Goal: Task Accomplishment & Management: Manage account settings

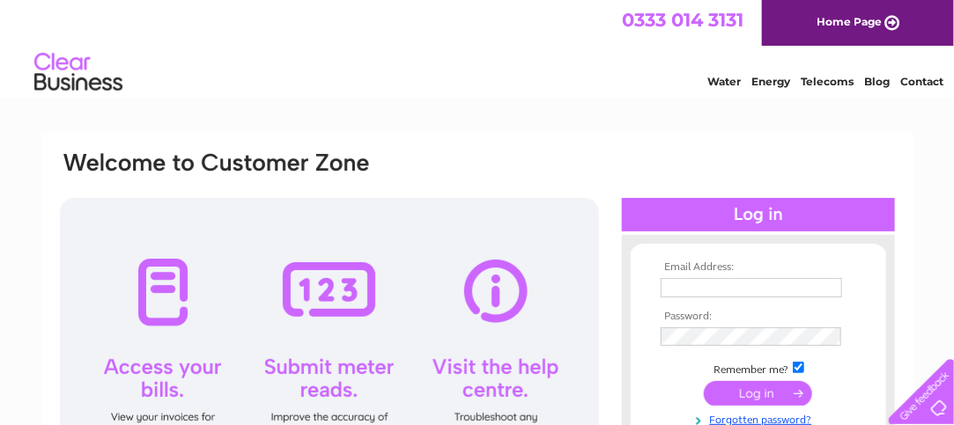
type input "[PERSON_NAME][EMAIL_ADDRESS][DOMAIN_NAME]"
click at [736, 387] on input "submit" at bounding box center [757, 393] width 108 height 25
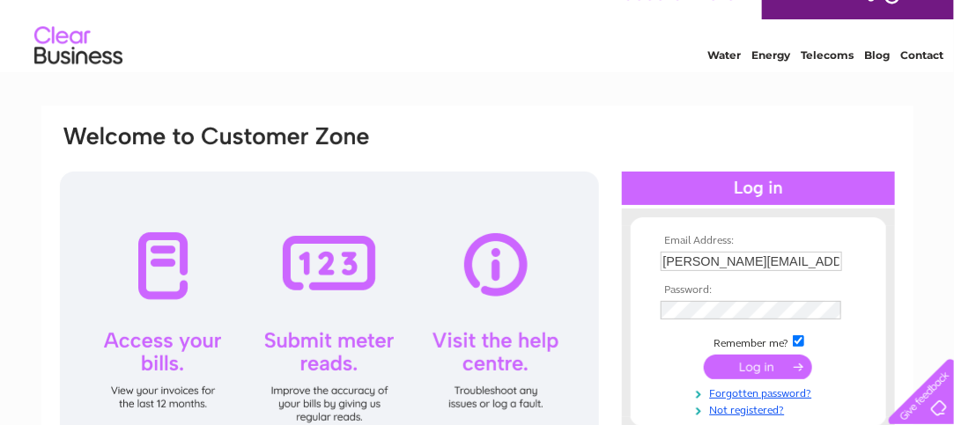
scroll to position [49, 0]
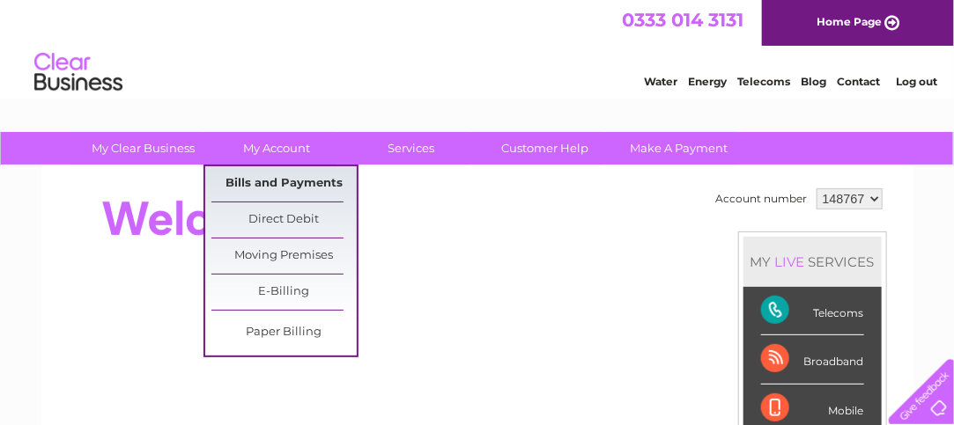
click at [279, 177] on link "Bills and Payments" at bounding box center [283, 183] width 145 height 35
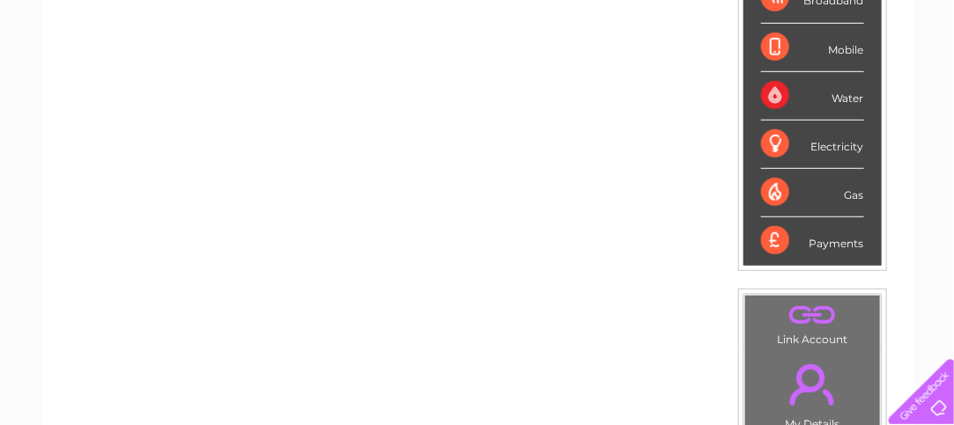
scroll to position [372, 0]
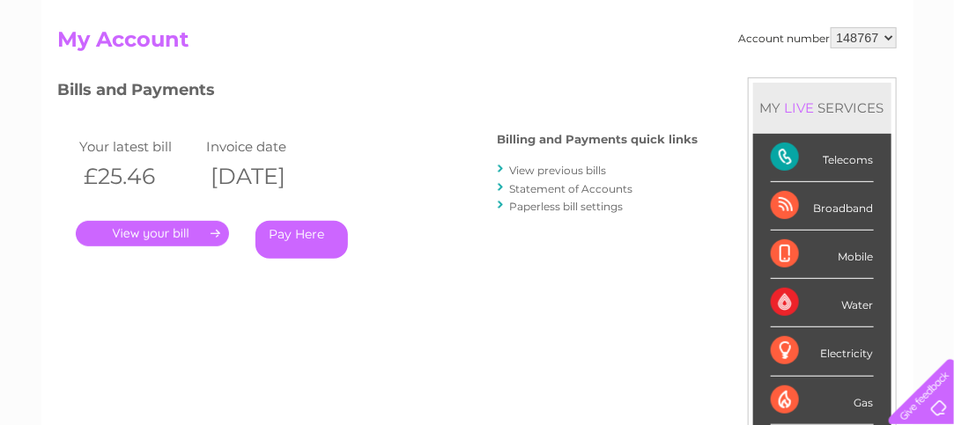
scroll to position [202, 0]
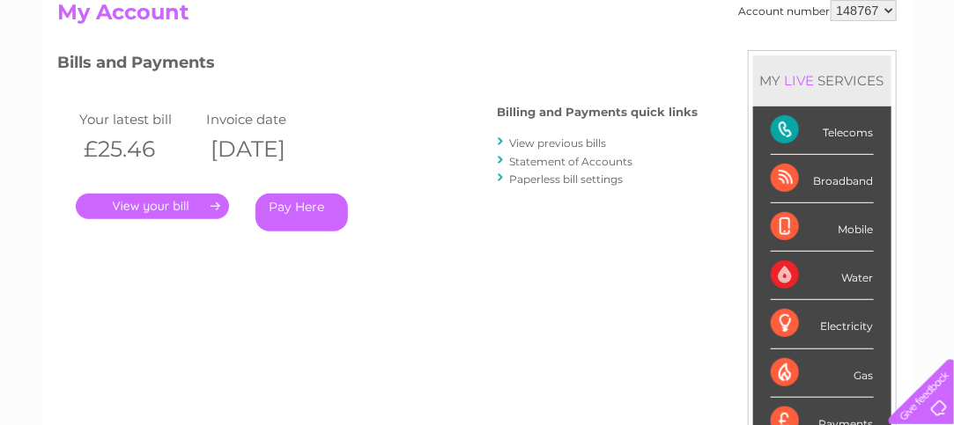
drag, startPoint x: 174, startPoint y: 199, endPoint x: 180, endPoint y: 191, distance: 9.5
click at [175, 198] on link "." at bounding box center [152, 207] width 153 height 26
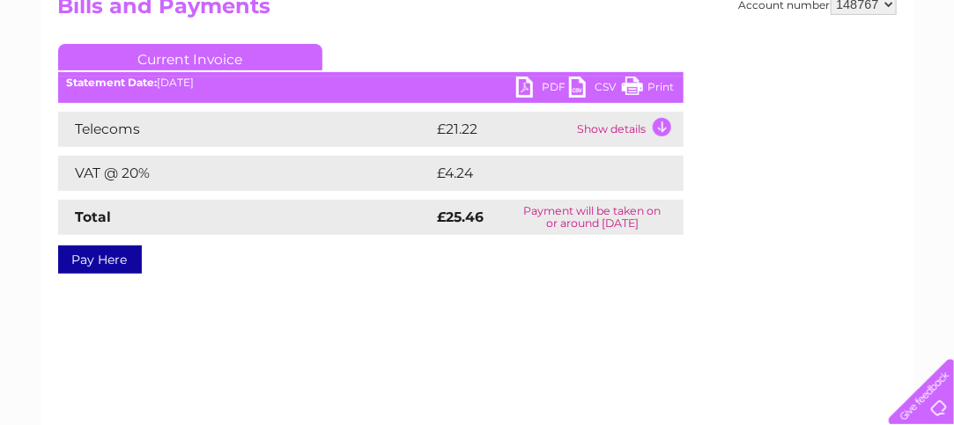
scroll to position [223, 0]
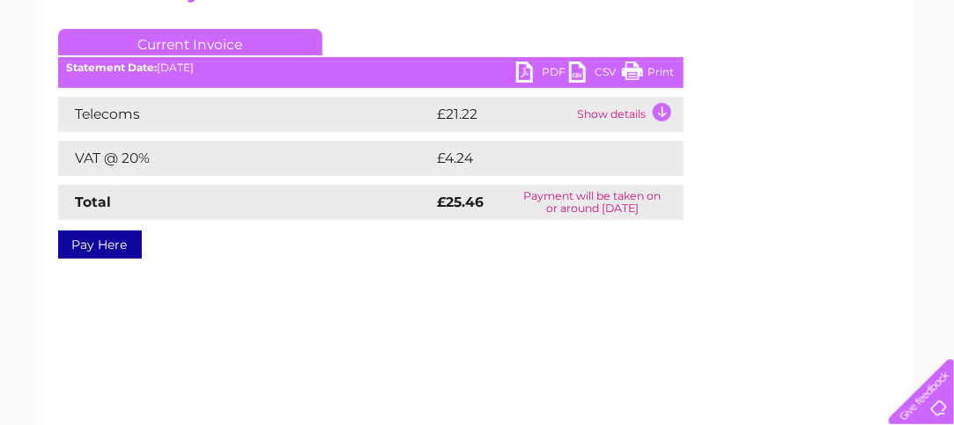
click at [663, 107] on td "Show details" at bounding box center [628, 114] width 110 height 35
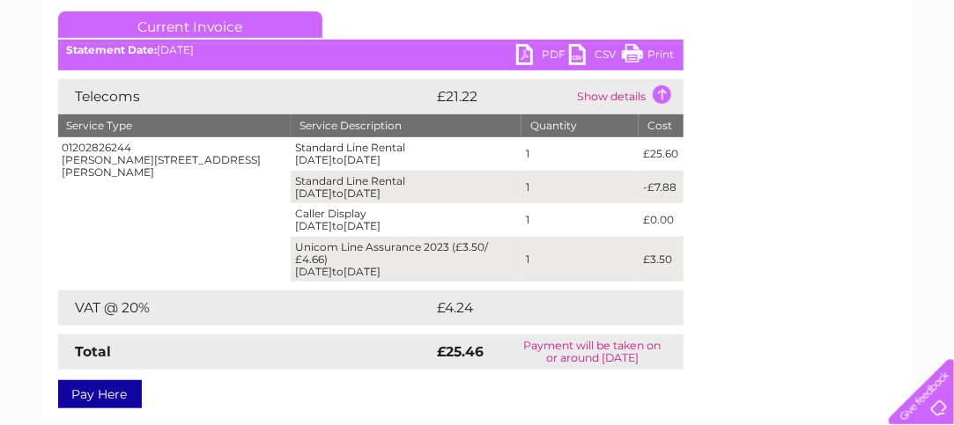
scroll to position [240, 0]
click at [636, 55] on link "Print" at bounding box center [648, 57] width 53 height 26
